Goal: Navigation & Orientation: Find specific page/section

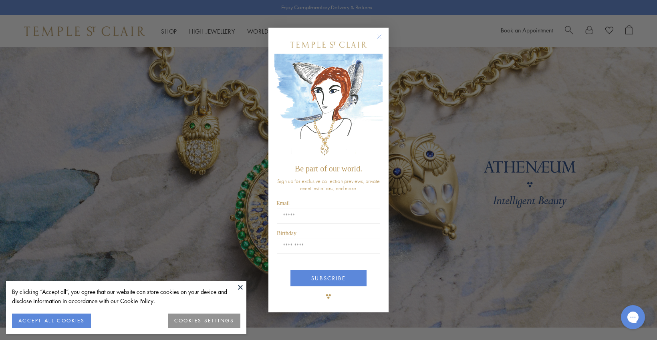
drag, startPoint x: 379, startPoint y: 34, endPoint x: 383, endPoint y: 44, distance: 11.2
click at [379, 34] on circle "Close dialog" at bounding box center [380, 37] width 10 height 10
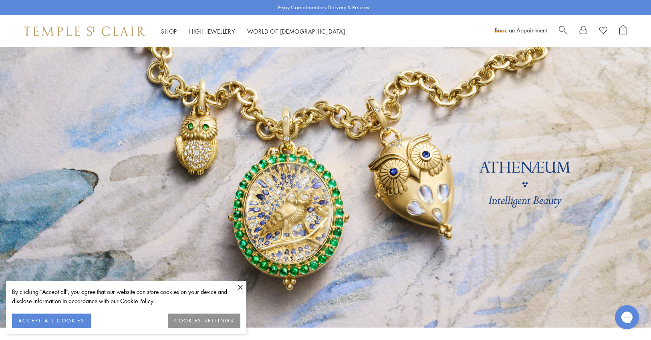
click at [241, 286] on button at bounding box center [240, 287] width 12 height 12
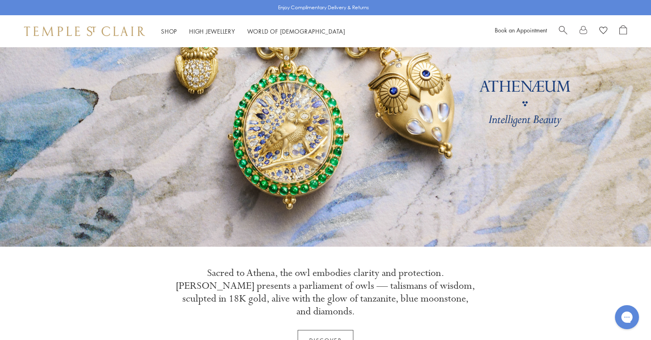
scroll to position [77, 0]
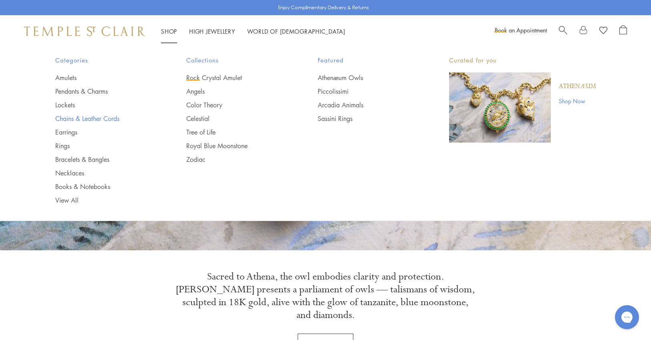
click at [87, 121] on link "Chains & Leather Cords" at bounding box center [104, 118] width 99 height 9
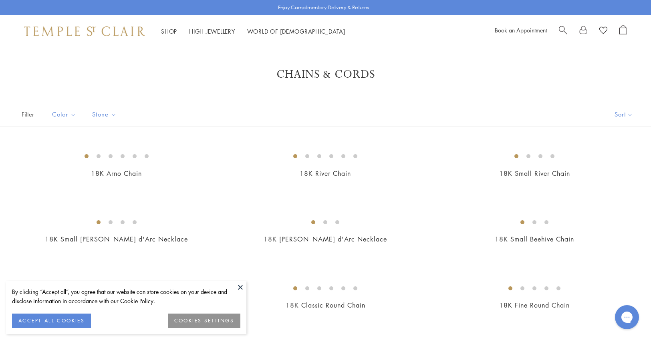
click at [107, 33] on img at bounding box center [84, 31] width 121 height 10
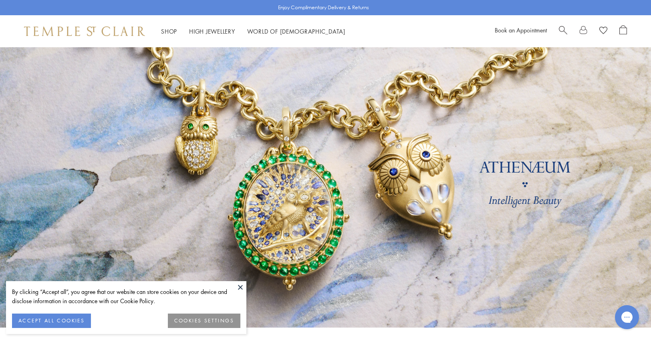
drag, startPoint x: 238, startPoint y: 285, endPoint x: 254, endPoint y: 288, distance: 16.3
click at [237, 285] on button at bounding box center [240, 287] width 12 height 12
